Goal: Navigation & Orientation: Find specific page/section

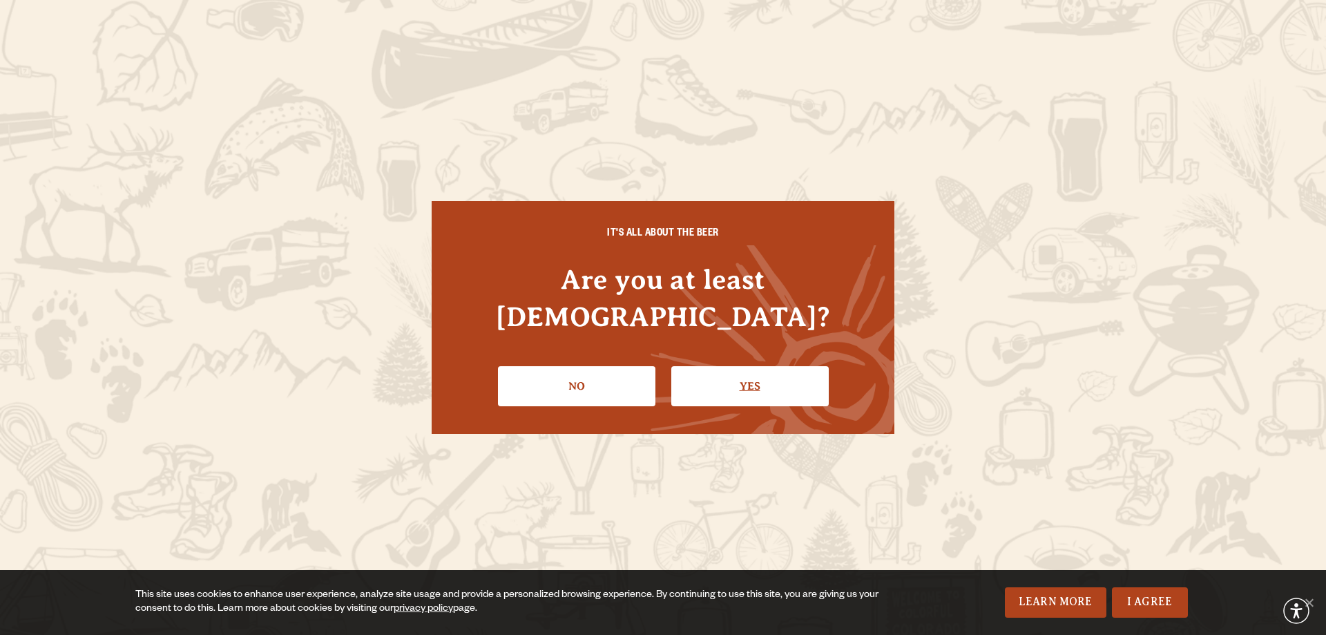
click at [719, 366] on link "Yes" at bounding box center [749, 386] width 157 height 40
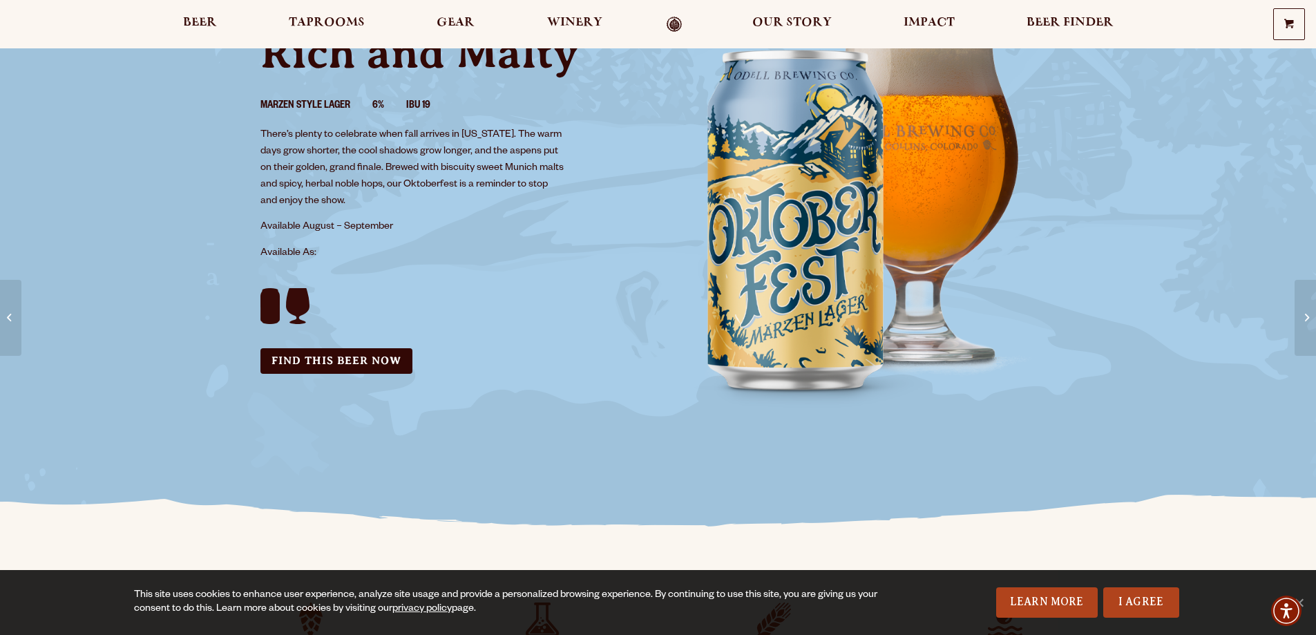
scroll to position [305, 0]
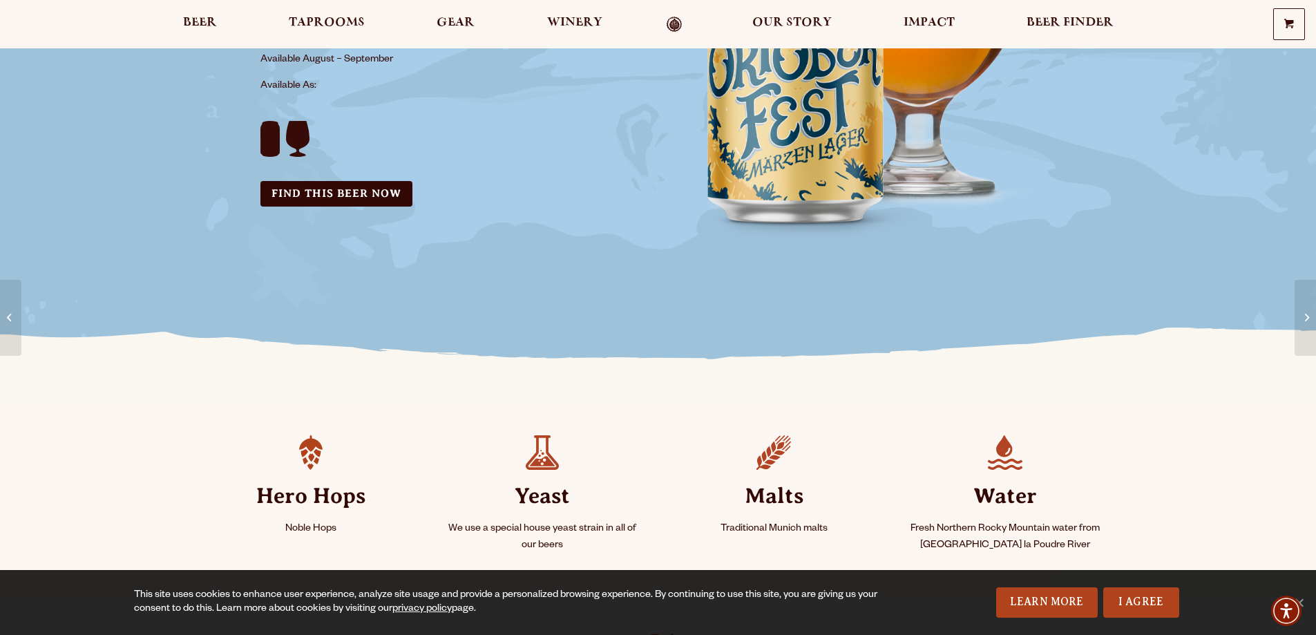
click at [390, 33] on div "0 Shopping Cart No products in the cart. Beer Taprooms Gear Winery Our Story Im…" at bounding box center [658, 24] width 1316 height 32
click at [366, 29] on link "Taprooms" at bounding box center [327, 25] width 94 height 16
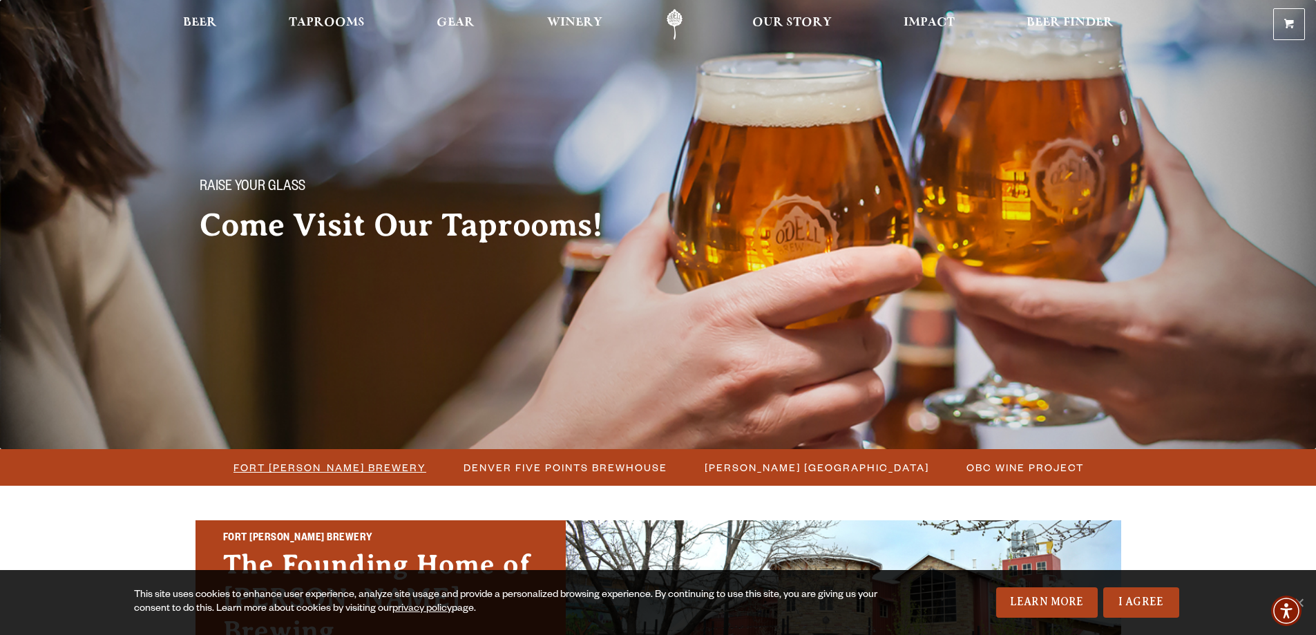
click at [376, 463] on span "Fort [PERSON_NAME] Brewery" at bounding box center [329, 467] width 193 height 20
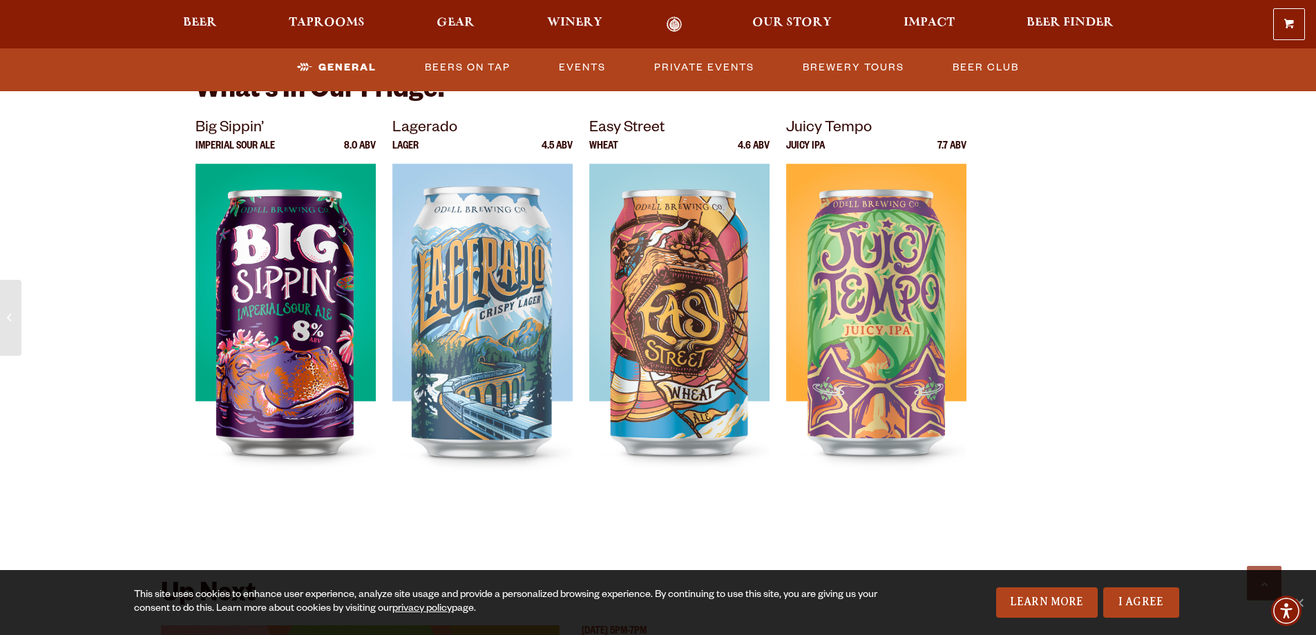
scroll to position [3077, 0]
